Goal: Information Seeking & Learning: Learn about a topic

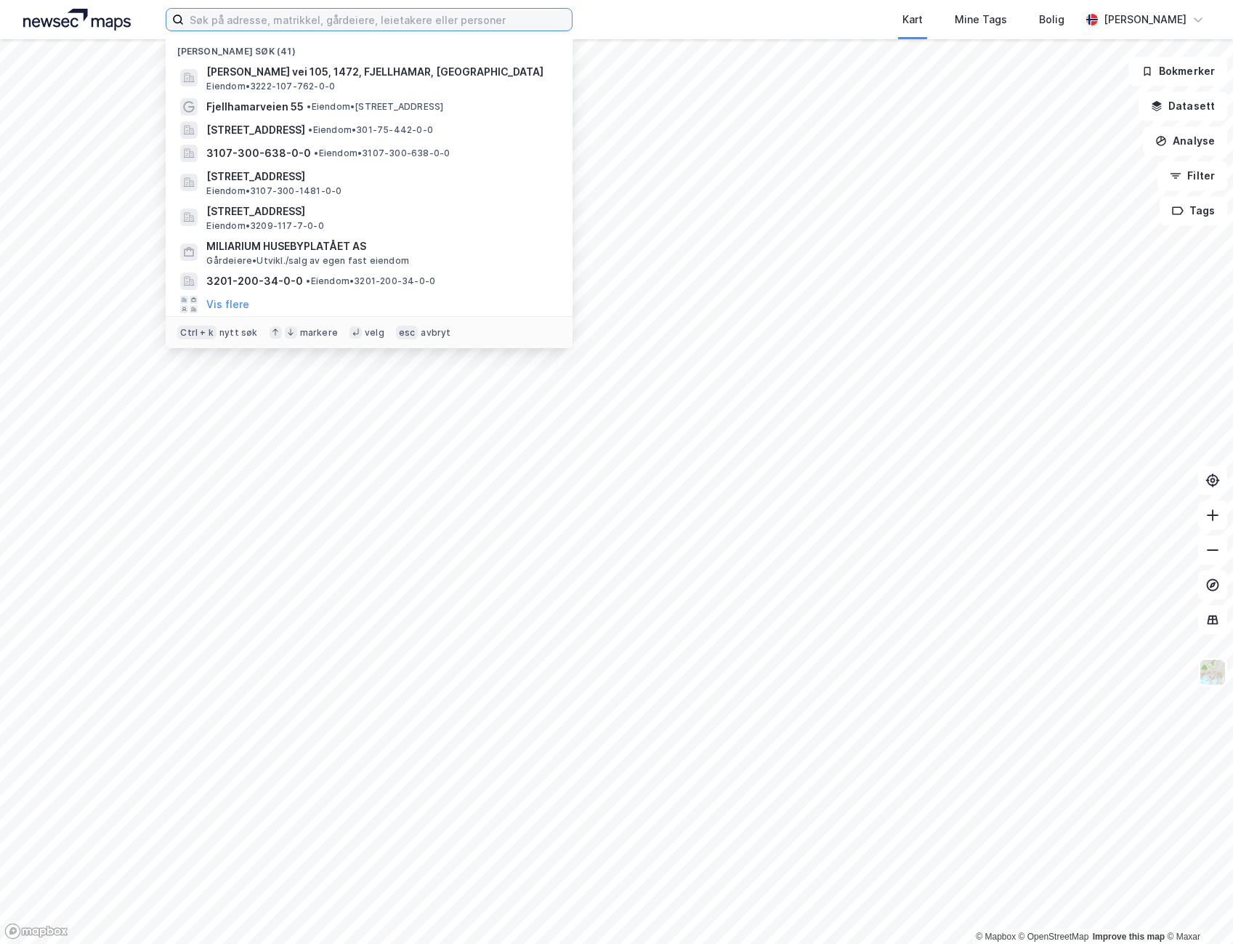
click at [254, 22] on input at bounding box center [378, 20] width 388 height 22
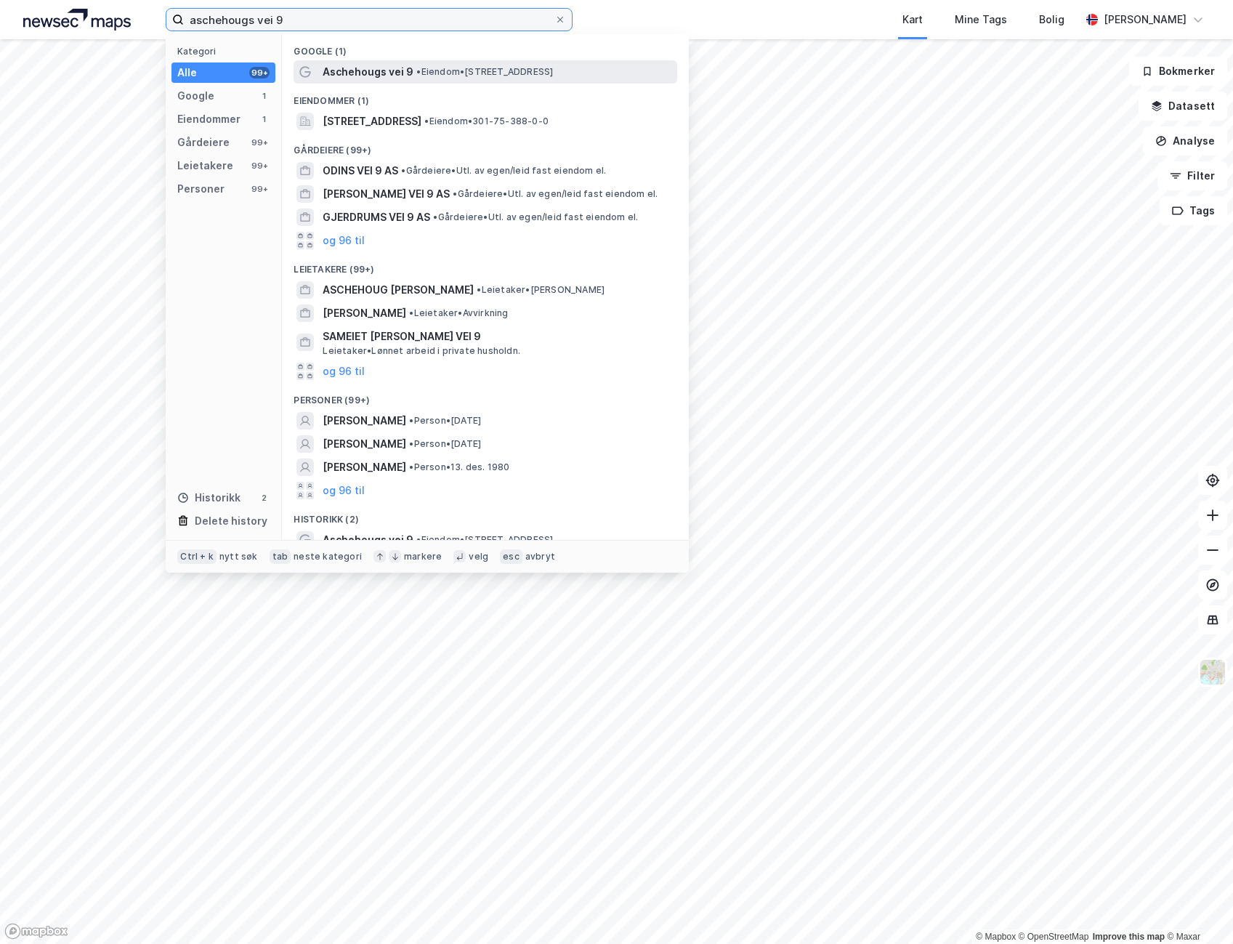
type input "aschehougs vei 9"
click at [320, 63] on div "Aschehougs vei 9 • Eiendom • [STREET_ADDRESS]" at bounding box center [486, 71] width 384 height 23
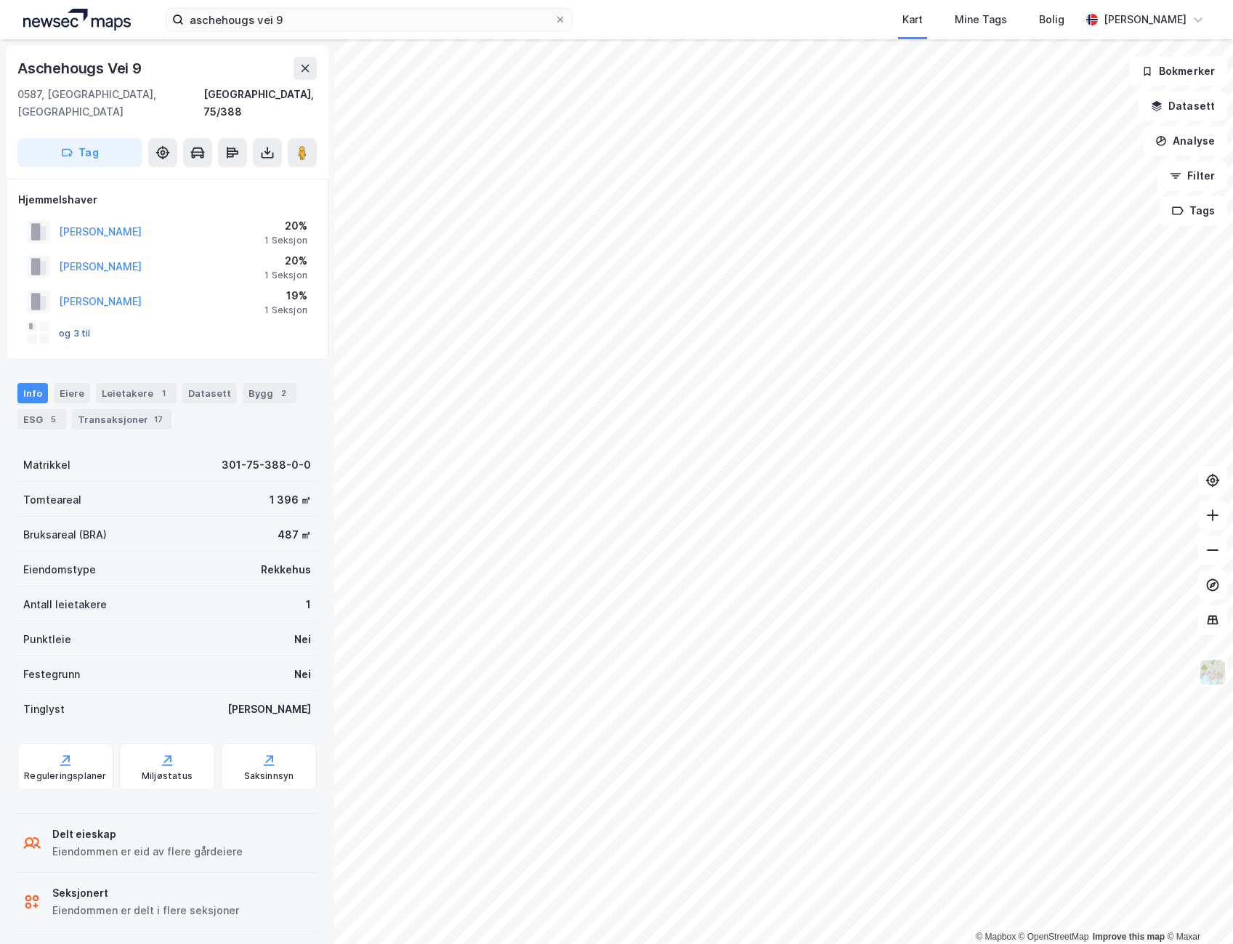
click at [0, 0] on button "og 3 til" at bounding box center [0, 0] width 0 height 0
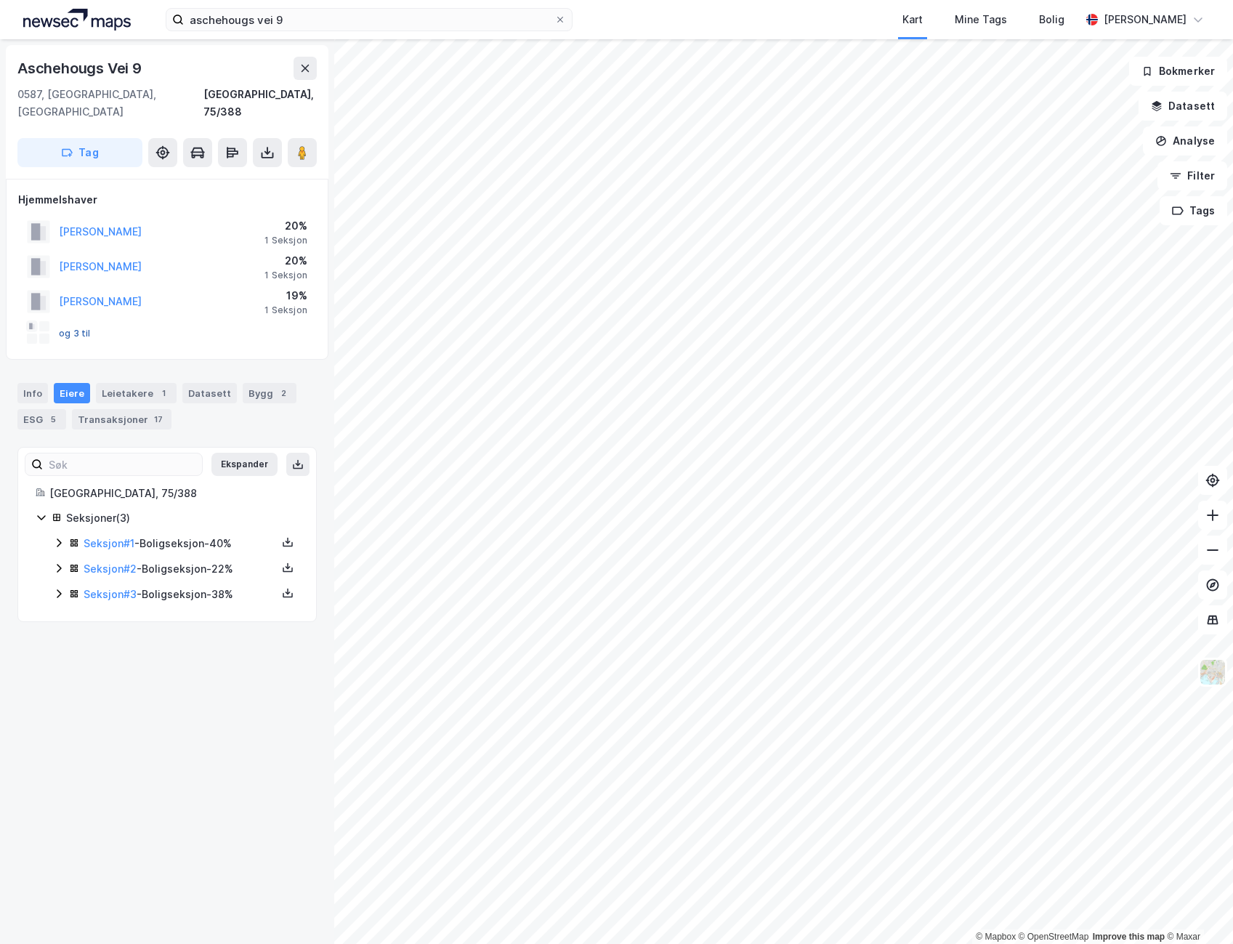
click at [0, 0] on button "og 3 til" at bounding box center [0, 0] width 0 height 0
click at [65, 383] on div "Eiere" at bounding box center [72, 393] width 36 height 20
click at [27, 321] on rect at bounding box center [32, 327] width 12 height 12
click at [37, 321] on div at bounding box center [38, 332] width 23 height 23
click at [0, 0] on button "og 3 til" at bounding box center [0, 0] width 0 height 0
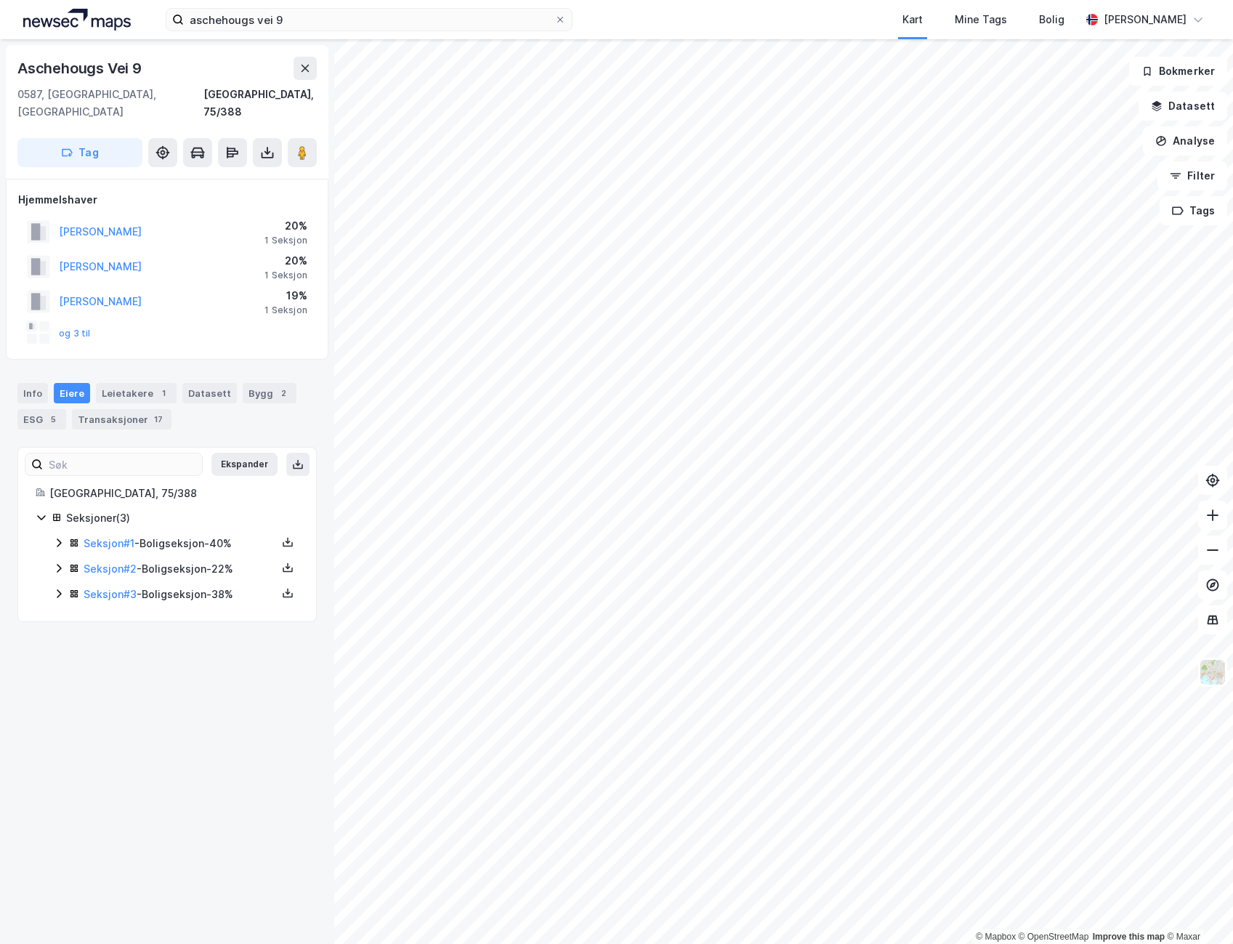
click at [72, 383] on div "Eiere" at bounding box center [72, 393] width 36 height 20
click at [91, 537] on link "Seksjon # 1" at bounding box center [109, 543] width 51 height 12
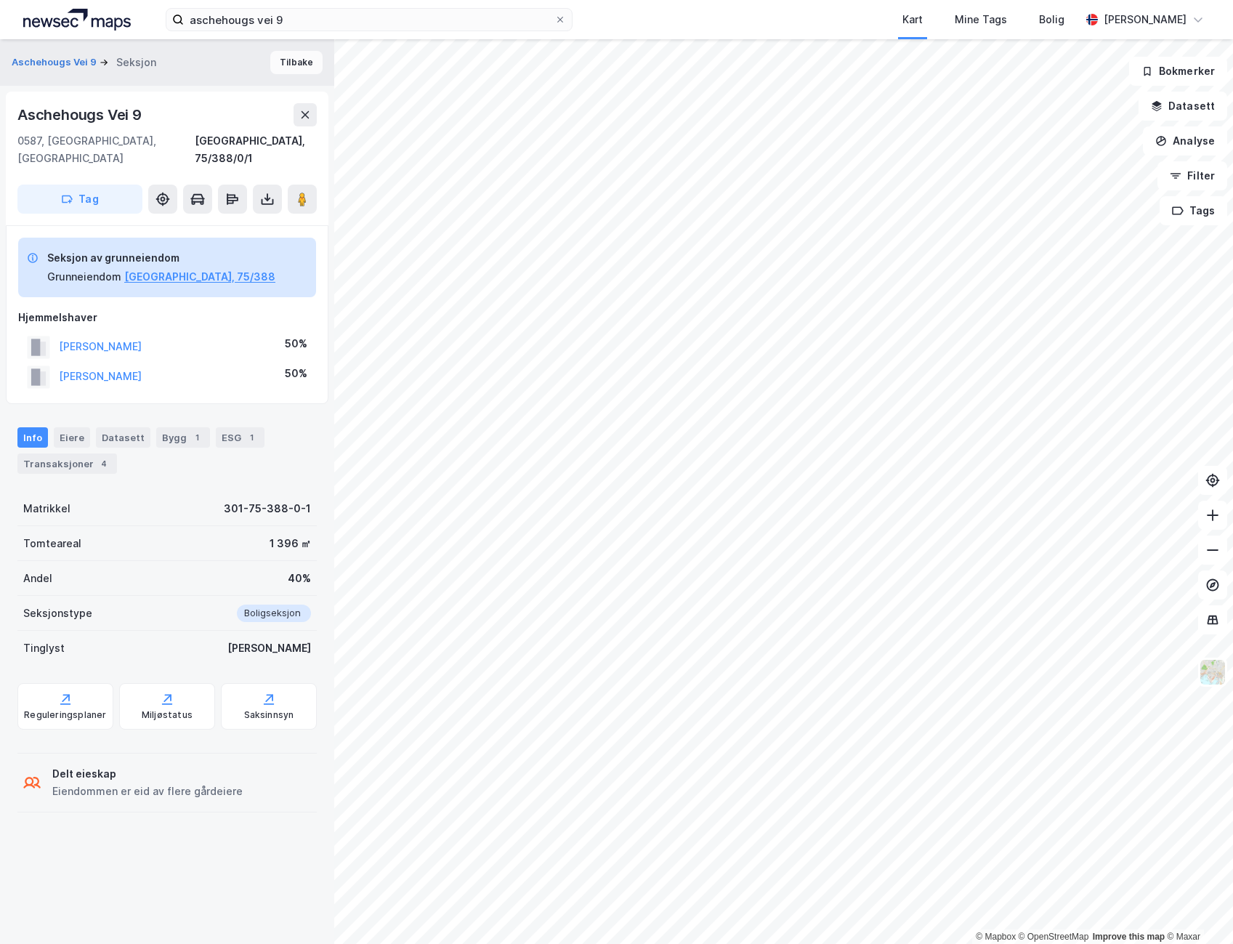
click at [280, 56] on button "Tilbake" at bounding box center [296, 62] width 52 height 23
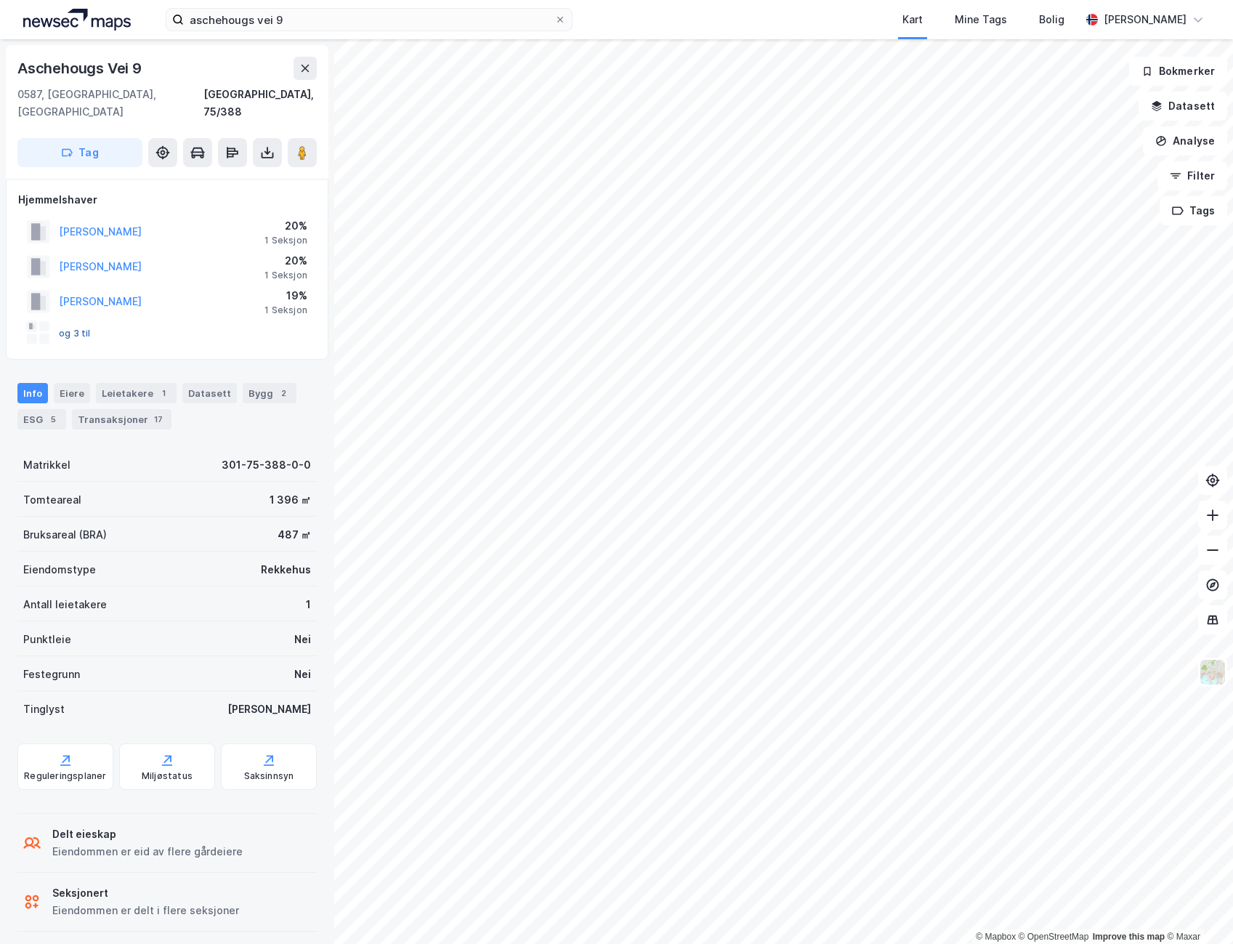
click at [0, 0] on button "og 3 til" at bounding box center [0, 0] width 0 height 0
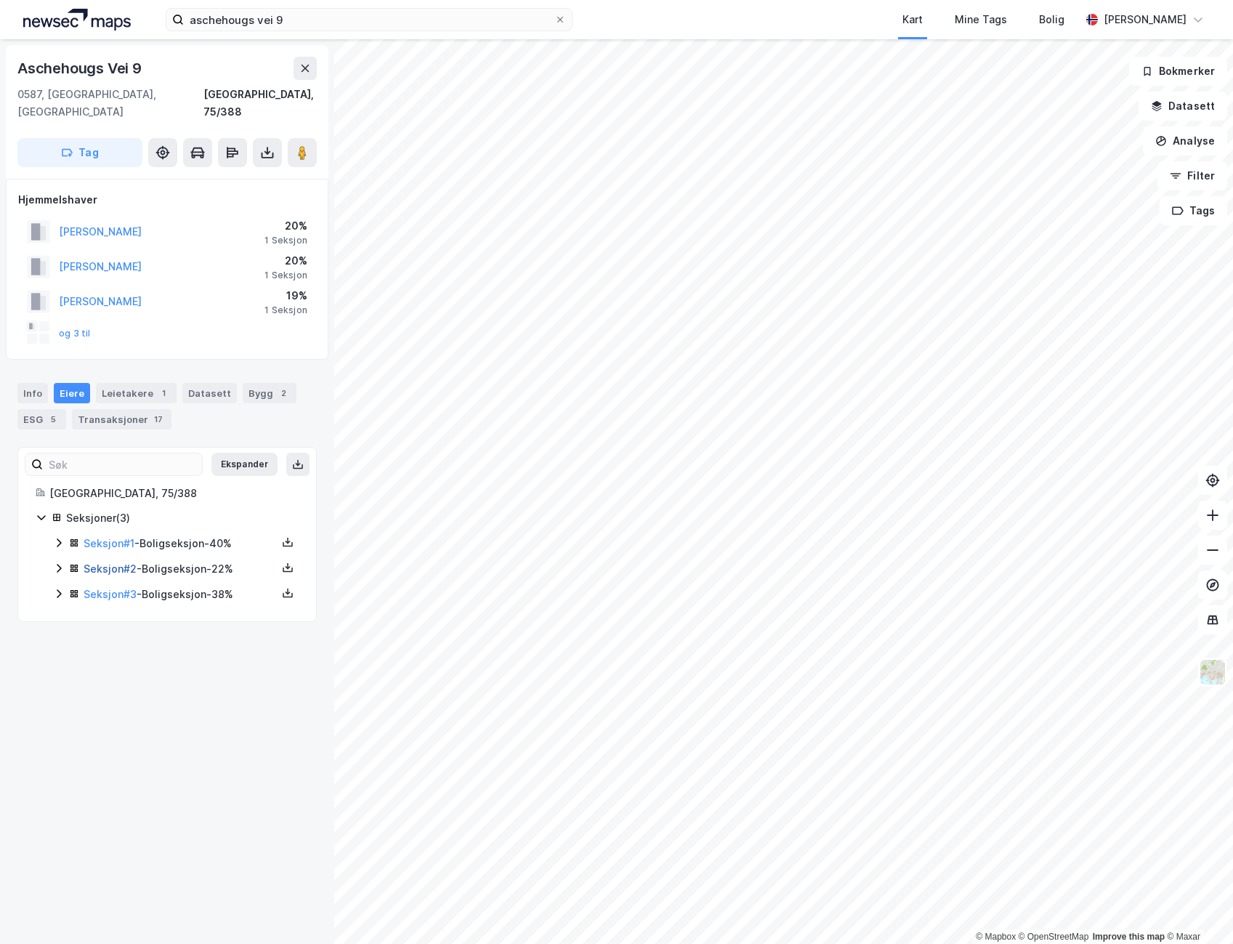
click at [121, 563] on link "Seksjon # 2" at bounding box center [110, 569] width 53 height 12
